Goal: Book appointment/travel/reservation

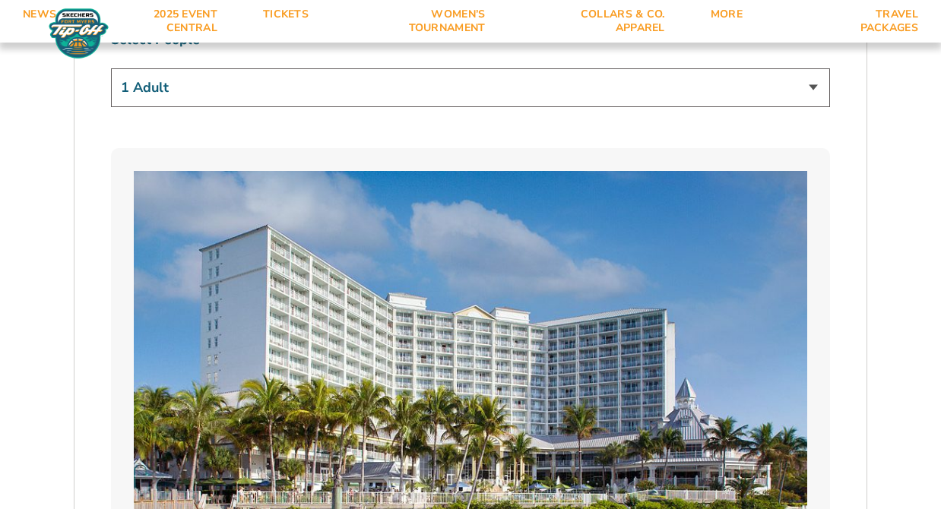
scroll to position [1020, 0]
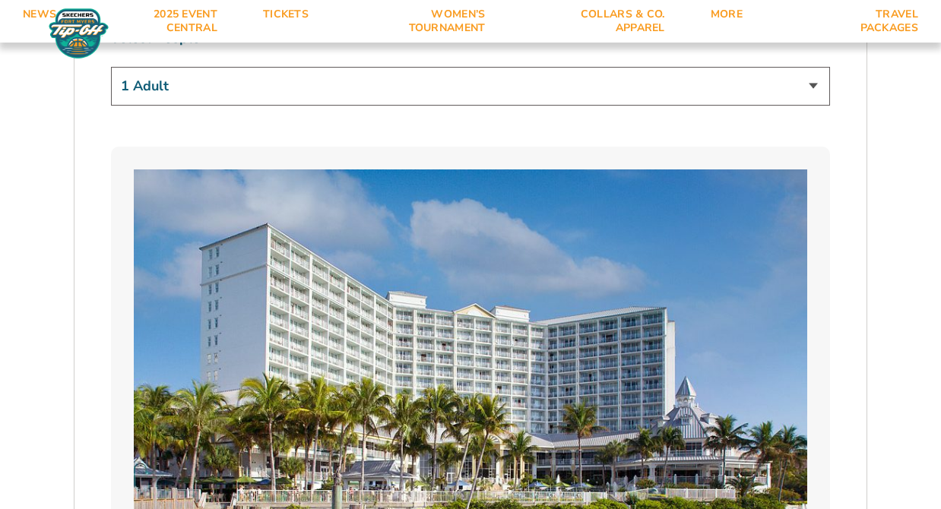
click at [695, 100] on select "1 Adult 2 Adults 3 Adults 4 Adults 2 Adults + 1 Child 2 Adults + 2 Children 2 A…" at bounding box center [470, 86] width 719 height 39
select select "2 Adults + 2 Children"
click at [111, 67] on select "1 Adult 2 Adults 3 Adults 4 Adults 2 Adults + 1 Child 2 Adults + 2 Children 2 A…" at bounding box center [470, 86] width 719 height 39
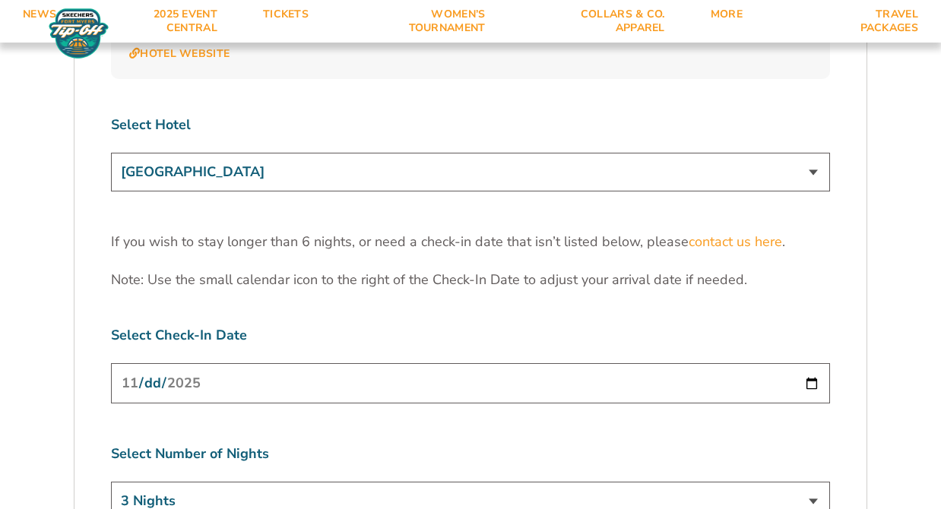
scroll to position [4590, 0]
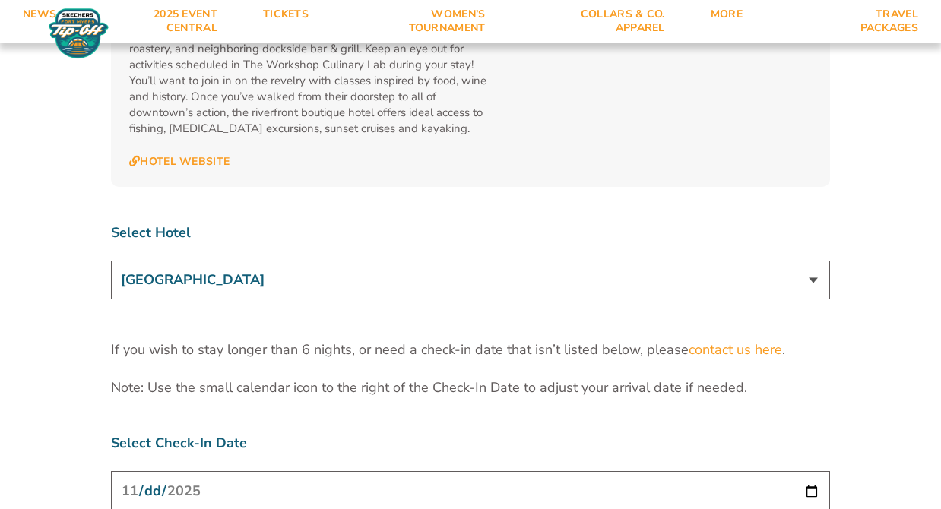
click at [461, 471] on input "[DATE]" at bounding box center [470, 491] width 719 height 40
click at [809, 471] on input "[DATE]" at bounding box center [470, 491] width 719 height 40
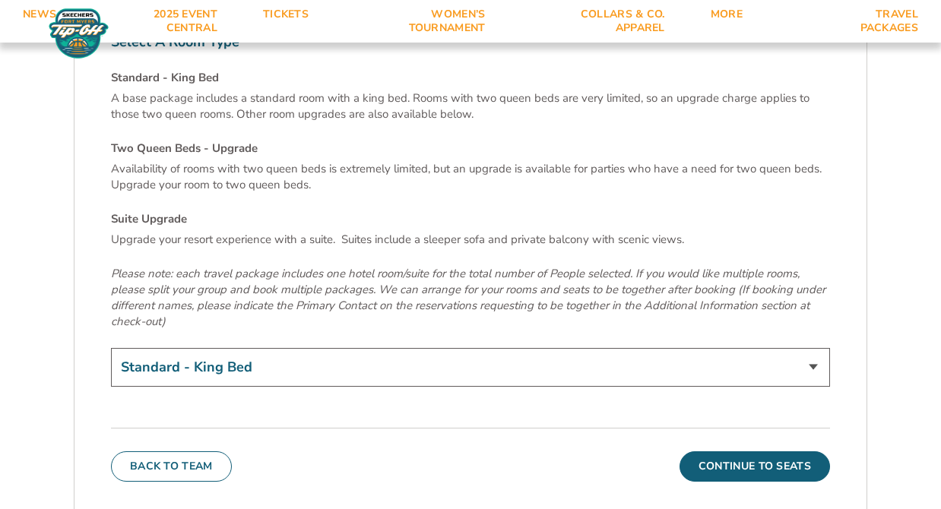
scroll to position [5229, 0]
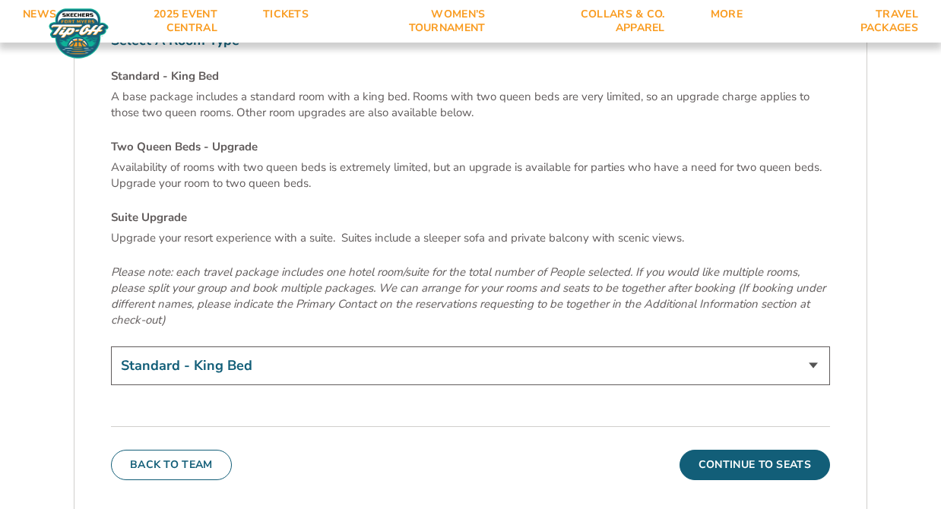
click at [670, 347] on select "Standard - King Bed Two Queen Beds - Upgrade (+$15 per night) Suite Upgrade (+$…" at bounding box center [470, 366] width 719 height 39
select select "Two Queen Beds - Upgrade"
click at [111, 347] on select "Standard - King Bed Two Queen Beds - Upgrade (+$15 per night) Suite Upgrade (+$…" at bounding box center [470, 366] width 719 height 39
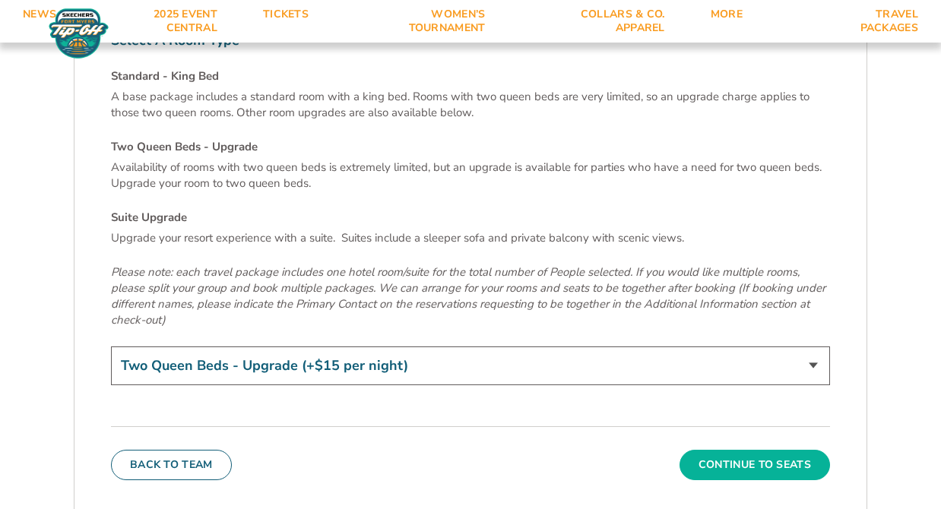
click at [746, 450] on button "Continue To Seats" at bounding box center [754, 465] width 150 height 30
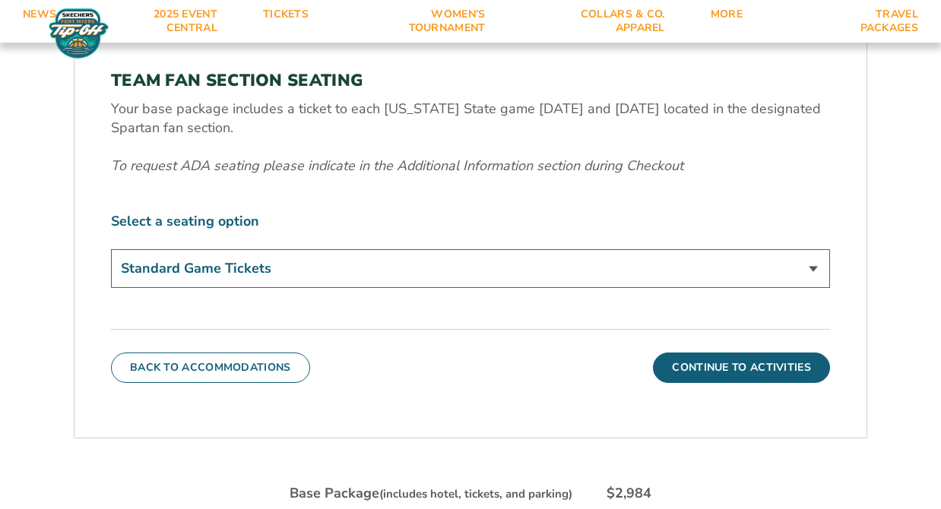
scroll to position [508, 0]
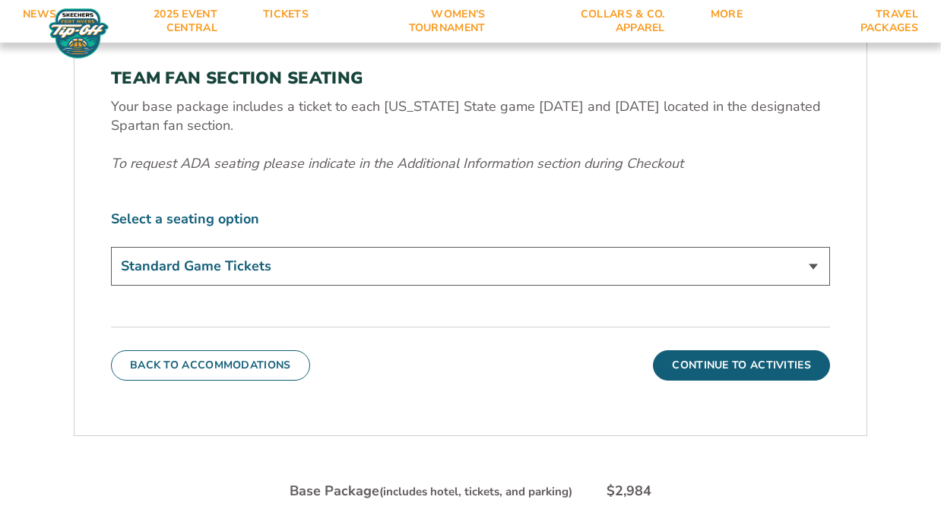
click at [571, 281] on select "Standard Game Tickets" at bounding box center [470, 266] width 719 height 39
click at [705, 366] on button "Continue To Activities" at bounding box center [741, 365] width 177 height 30
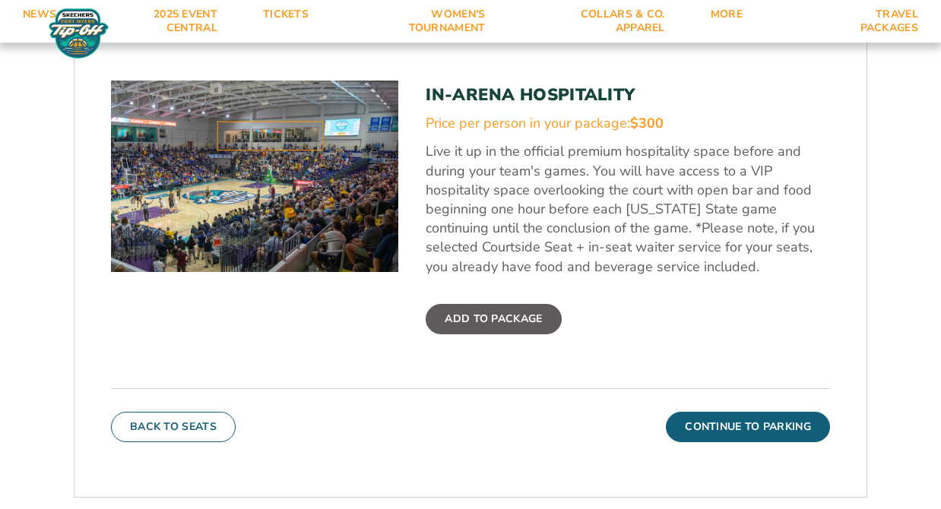
scroll to position [506, 0]
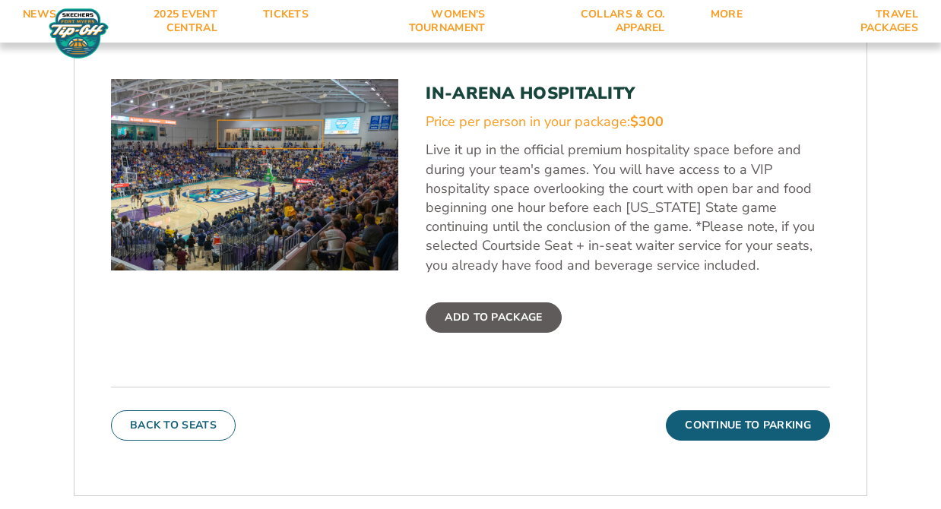
click at [479, 317] on label "Add To Package" at bounding box center [493, 317] width 135 height 30
click at [0, 0] on input "Add To Package" at bounding box center [0, 0] width 0 height 0
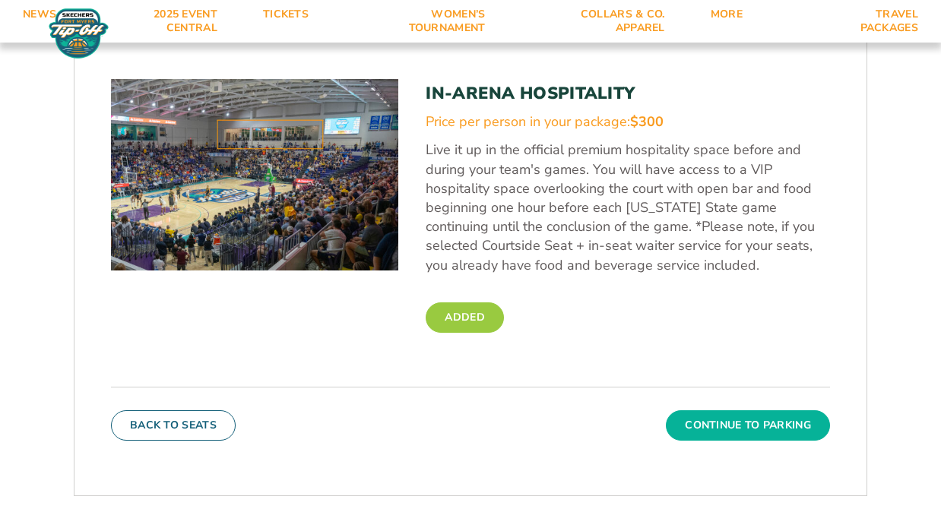
click at [748, 423] on button "Continue To Parking" at bounding box center [748, 425] width 164 height 30
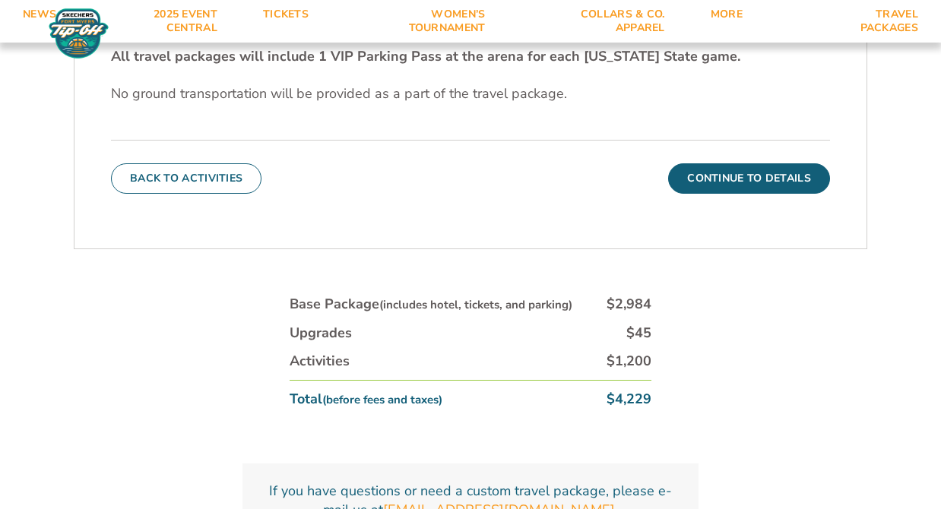
scroll to position [530, 0]
